Goal: Find specific page/section: Find specific page/section

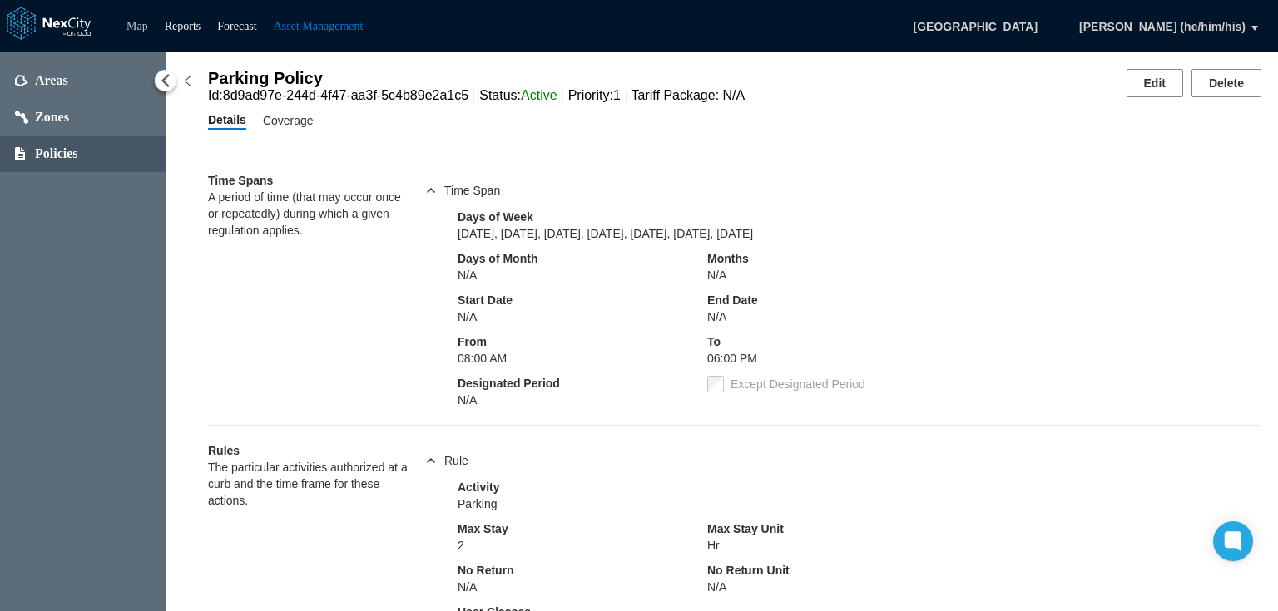
click at [140, 27] on link "Map" at bounding box center [137, 26] width 22 height 12
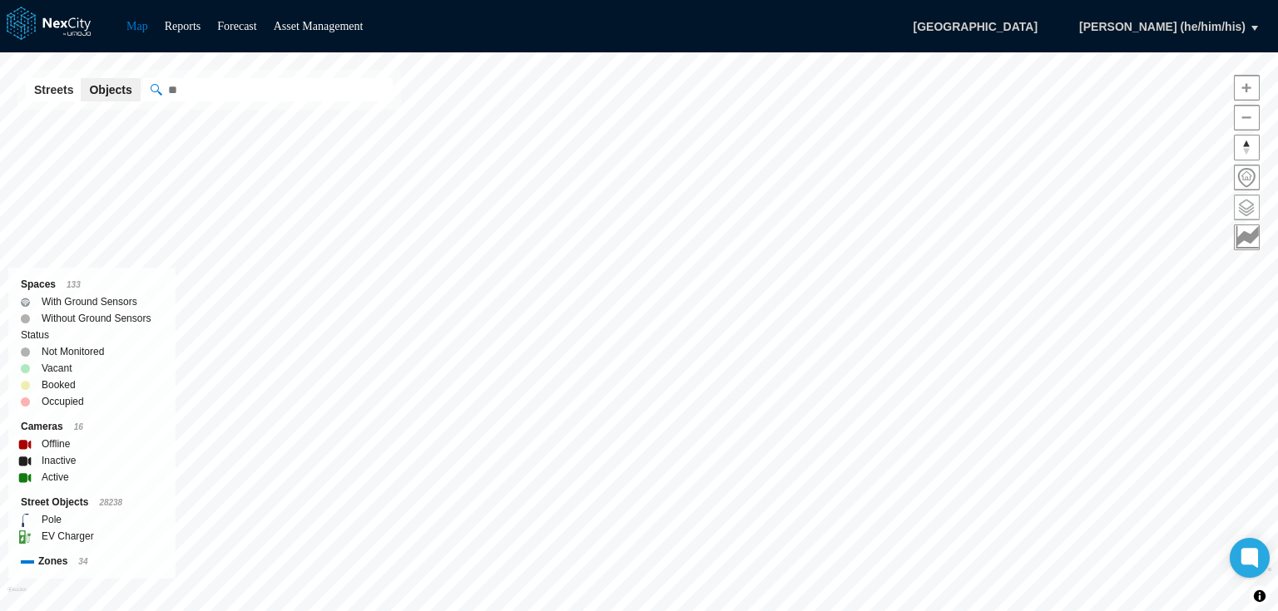
click at [1241, 210] on span at bounding box center [1246, 207] width 24 height 24
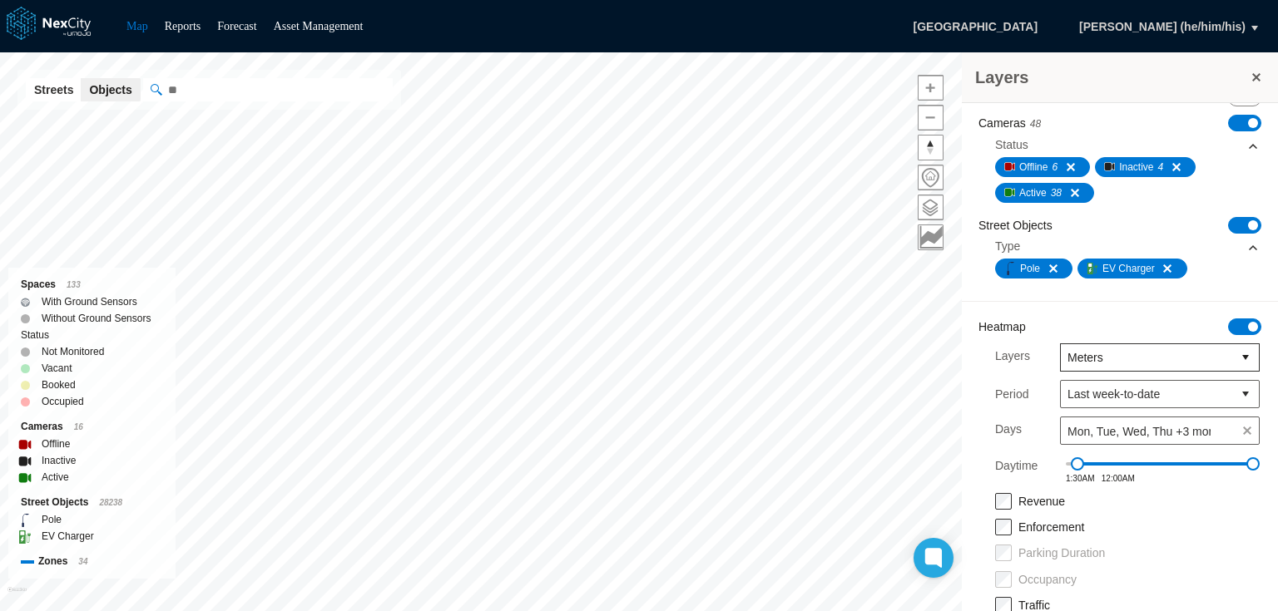
scroll to position [430, 0]
